Goal: Information Seeking & Learning: Learn about a topic

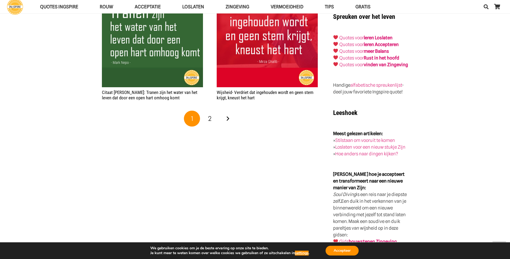
scroll to position [942, 0]
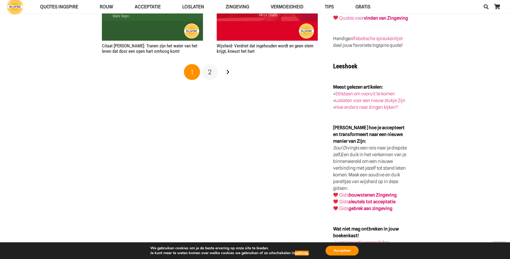
click at [208, 74] on link "2" at bounding box center [210, 72] width 16 height 16
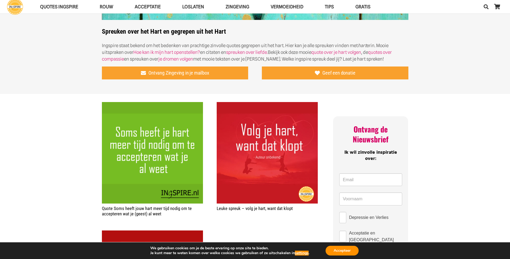
scroll to position [135, 0]
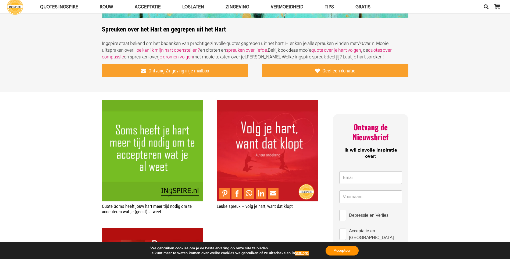
click at [284, 153] on img "Leuke spreuk – volg je hart, want dat klopt" at bounding box center [267, 150] width 101 height 101
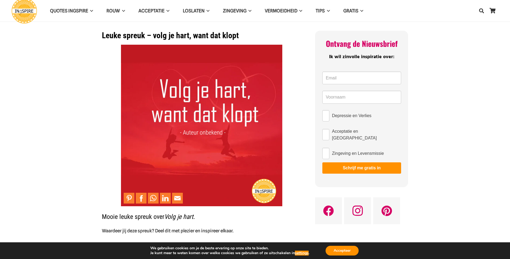
scroll to position [27, 0]
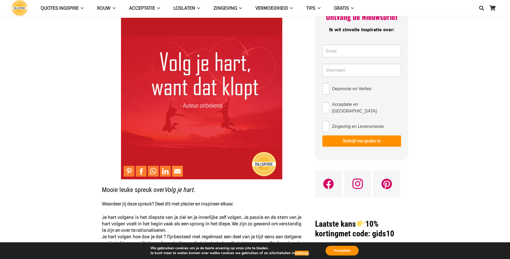
click at [175, 171] on link "Mail to Email This" at bounding box center [177, 171] width 11 height 11
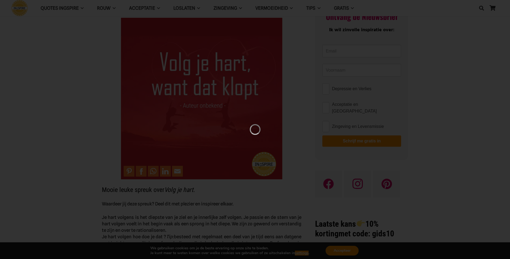
scroll to position [0, 0]
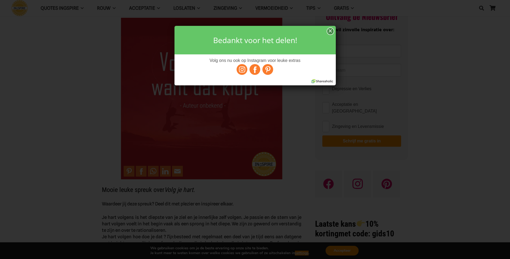
click at [329, 29] on div "×" at bounding box center [331, 31] width 6 height 7
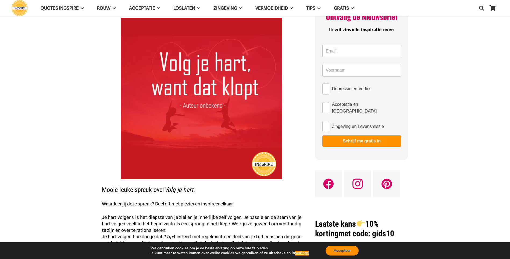
click at [339, 249] on button "Accepteer" at bounding box center [342, 251] width 33 height 10
